Goal: Find specific page/section: Find specific page/section

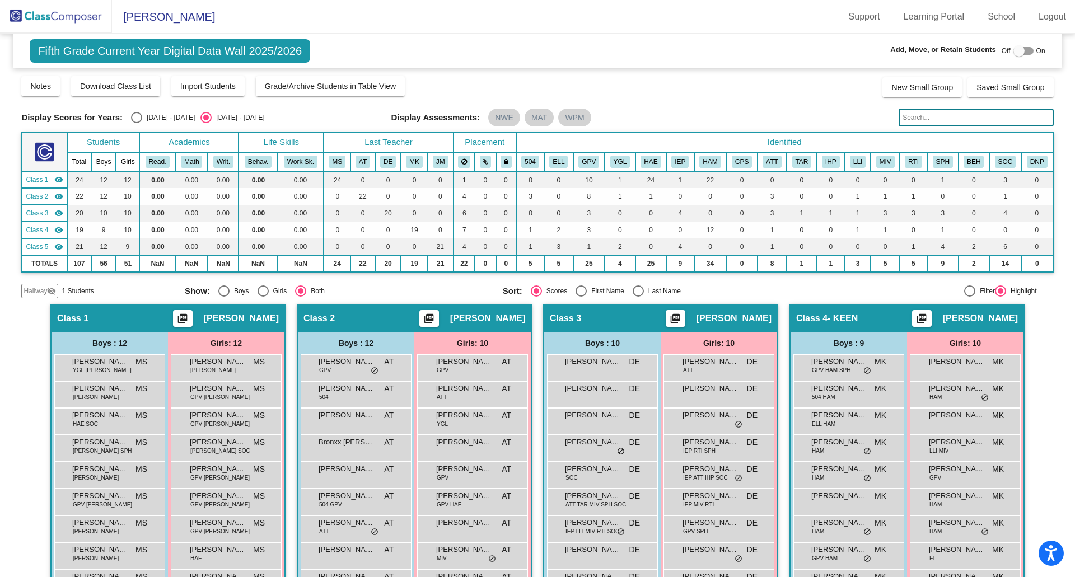
click at [1019, 50] on div at bounding box center [1023, 51] width 20 height 8
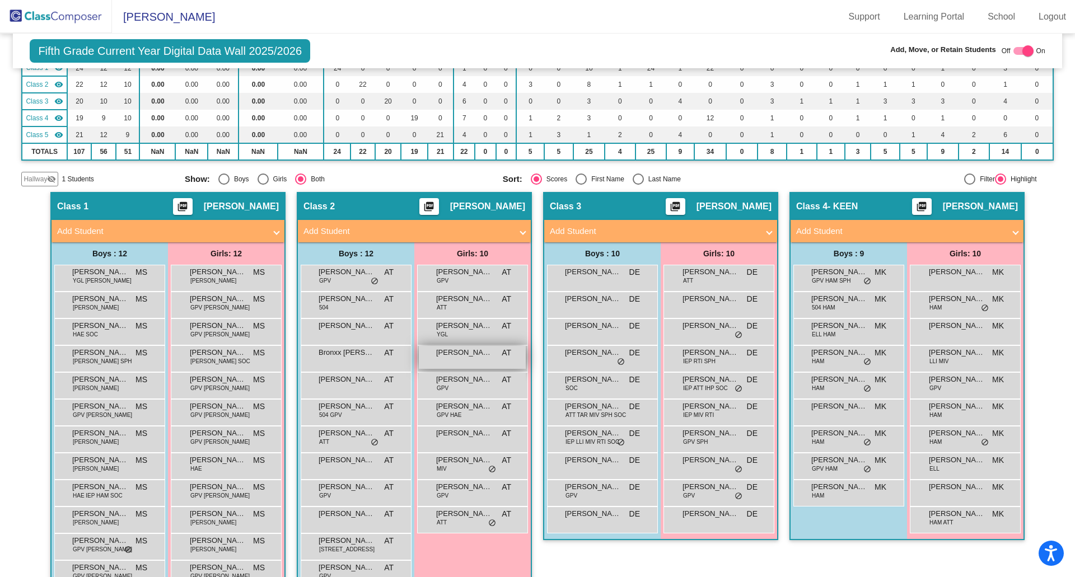
scroll to position [224, 0]
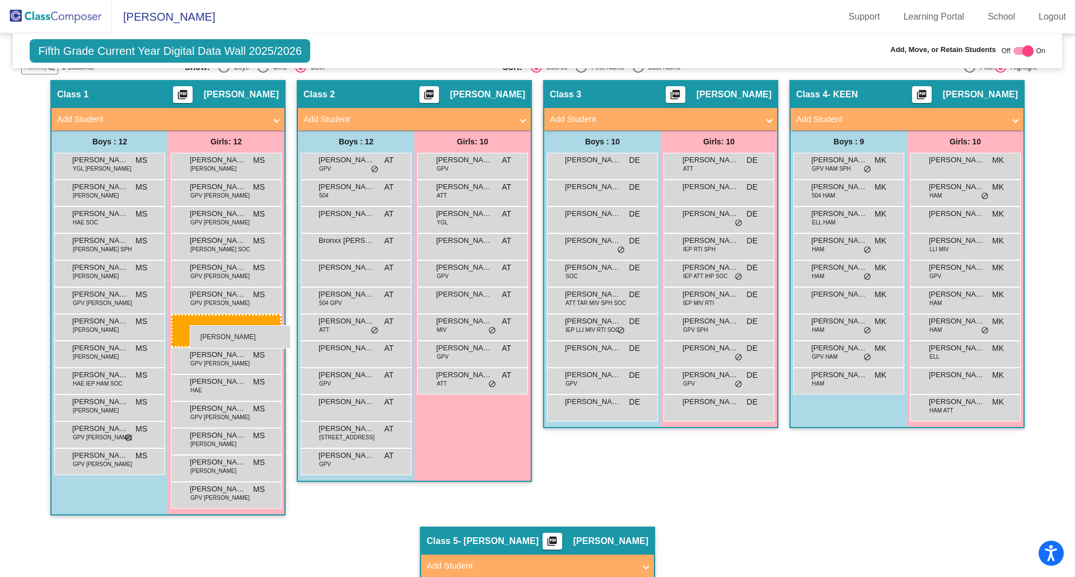
drag, startPoint x: 457, startPoint y: 301, endPoint x: 190, endPoint y: 325, distance: 268.1
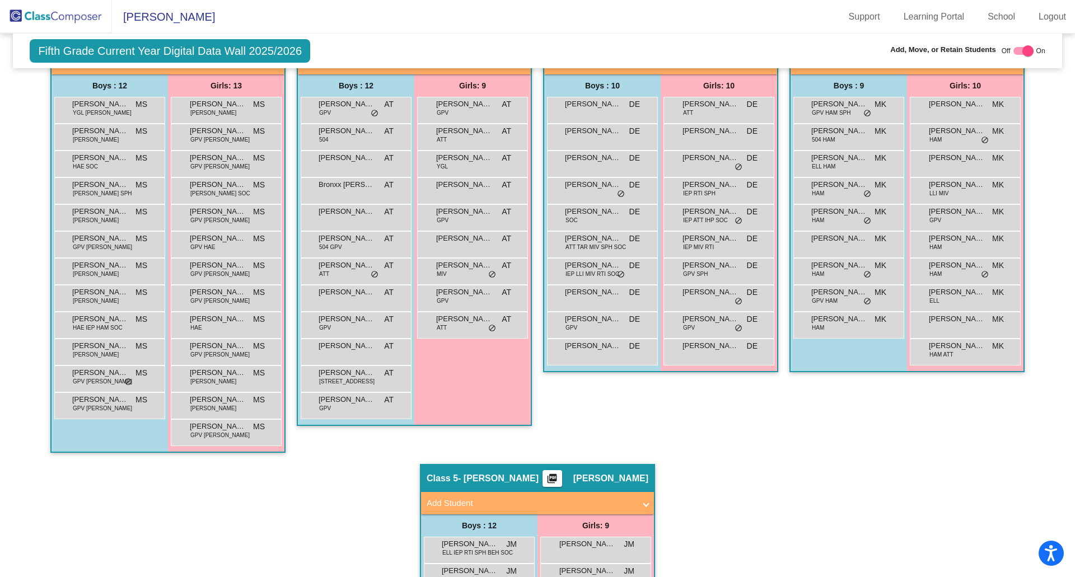
scroll to position [56, 0]
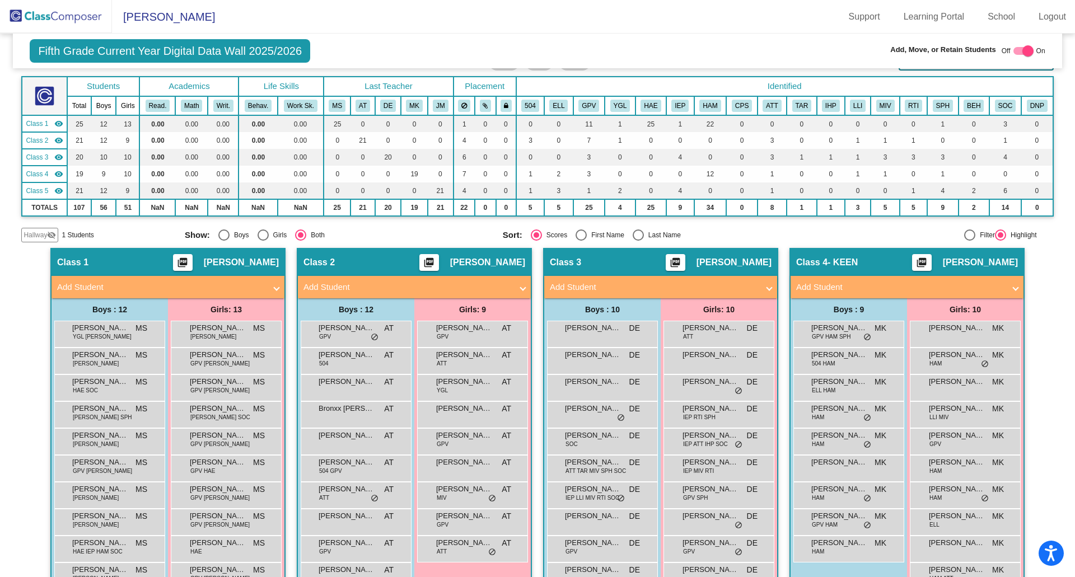
click at [1024, 50] on div at bounding box center [1027, 50] width 11 height 11
checkbox input "false"
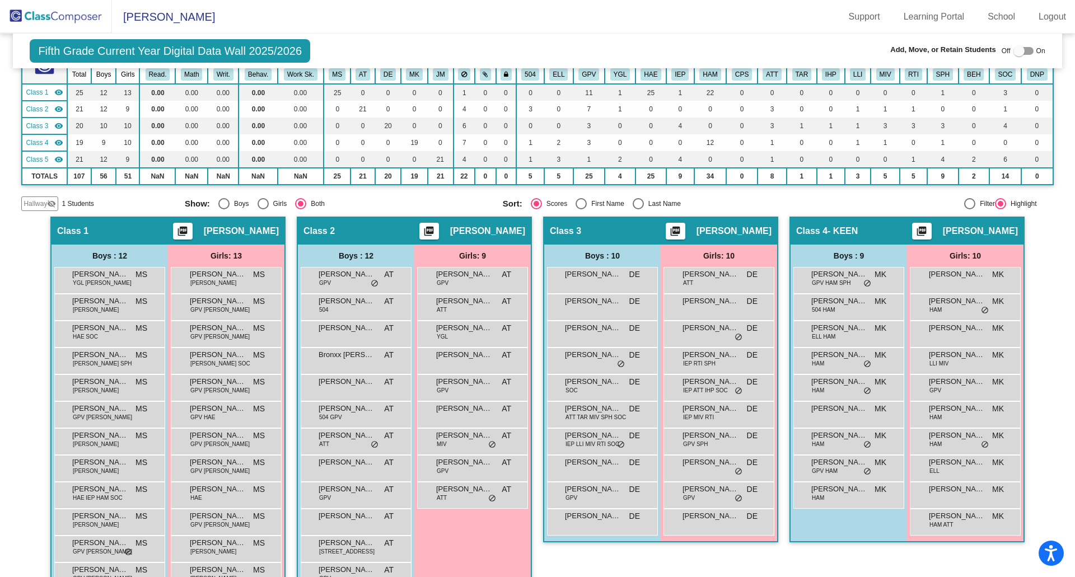
scroll to position [143, 0]
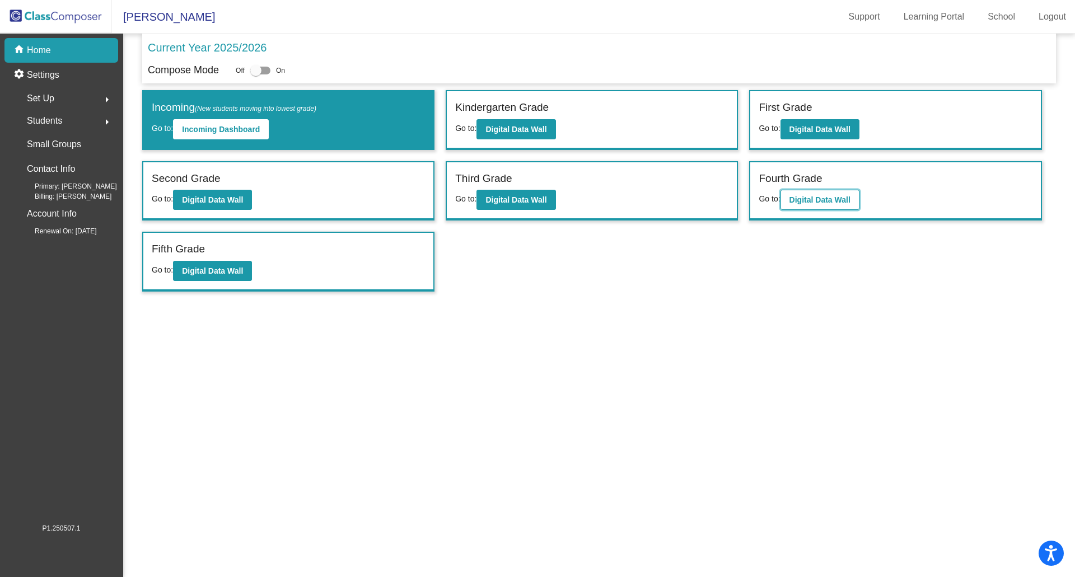
click at [834, 203] on b "Digital Data Wall" at bounding box center [819, 199] width 61 height 9
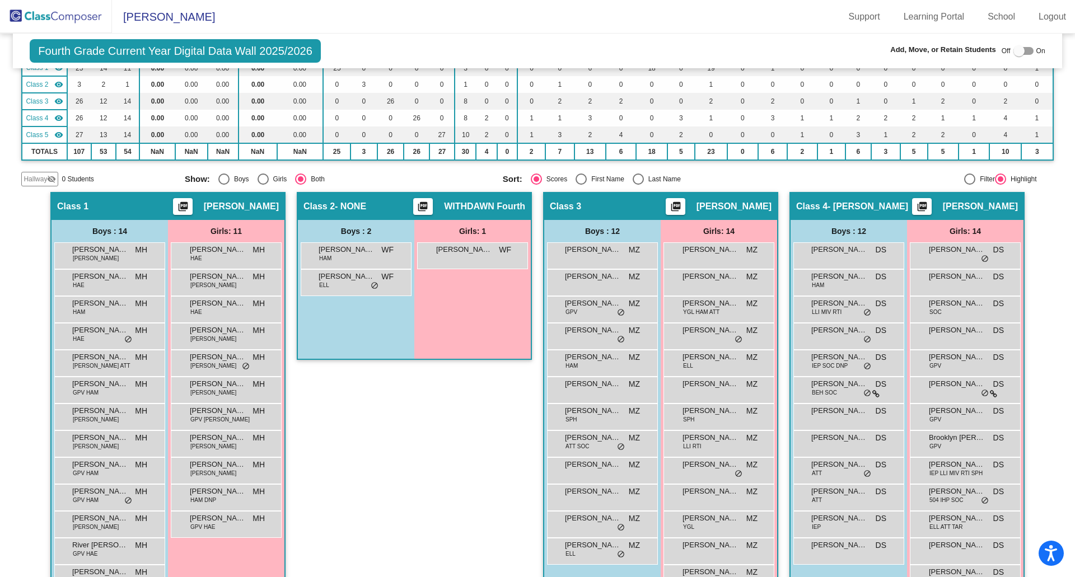
scroll to position [224, 0]
